Goal: Navigation & Orientation: Find specific page/section

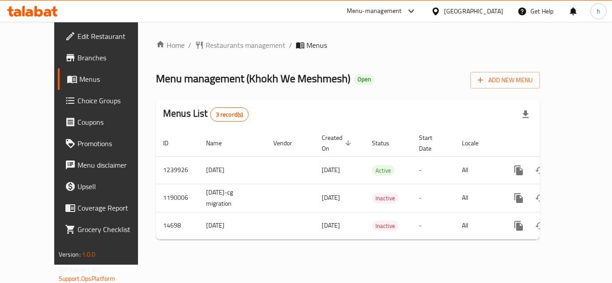
click at [489, 13] on div "Kuwait" at bounding box center [473, 11] width 59 height 10
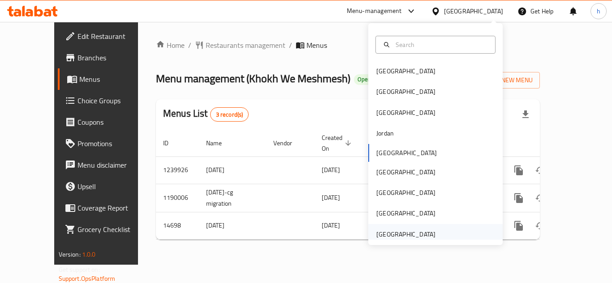
click at [424, 236] on div "[GEOGRAPHIC_DATA]" at bounding box center [405, 235] width 59 height 10
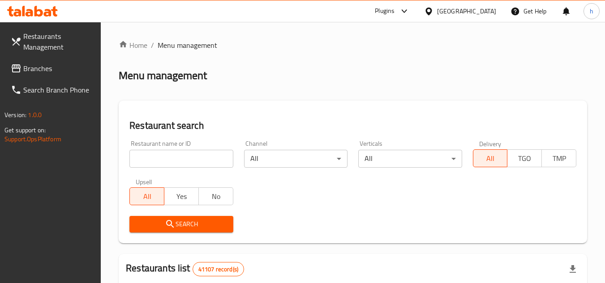
click at [65, 71] on span "Branches" at bounding box center [58, 68] width 71 height 11
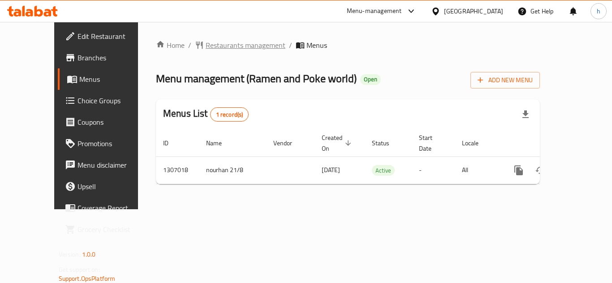
click at [211, 45] on span "Restaurants management" at bounding box center [246, 45] width 80 height 11
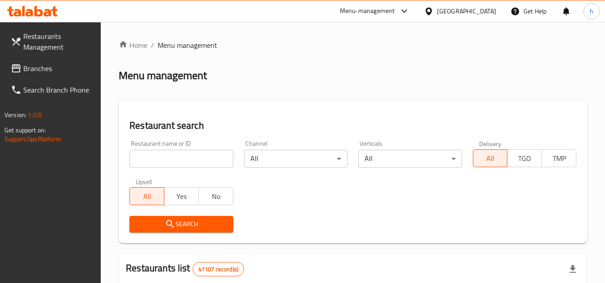
click at [56, 67] on span "Branches" at bounding box center [58, 68] width 71 height 11
